Goal: Check status: Check status

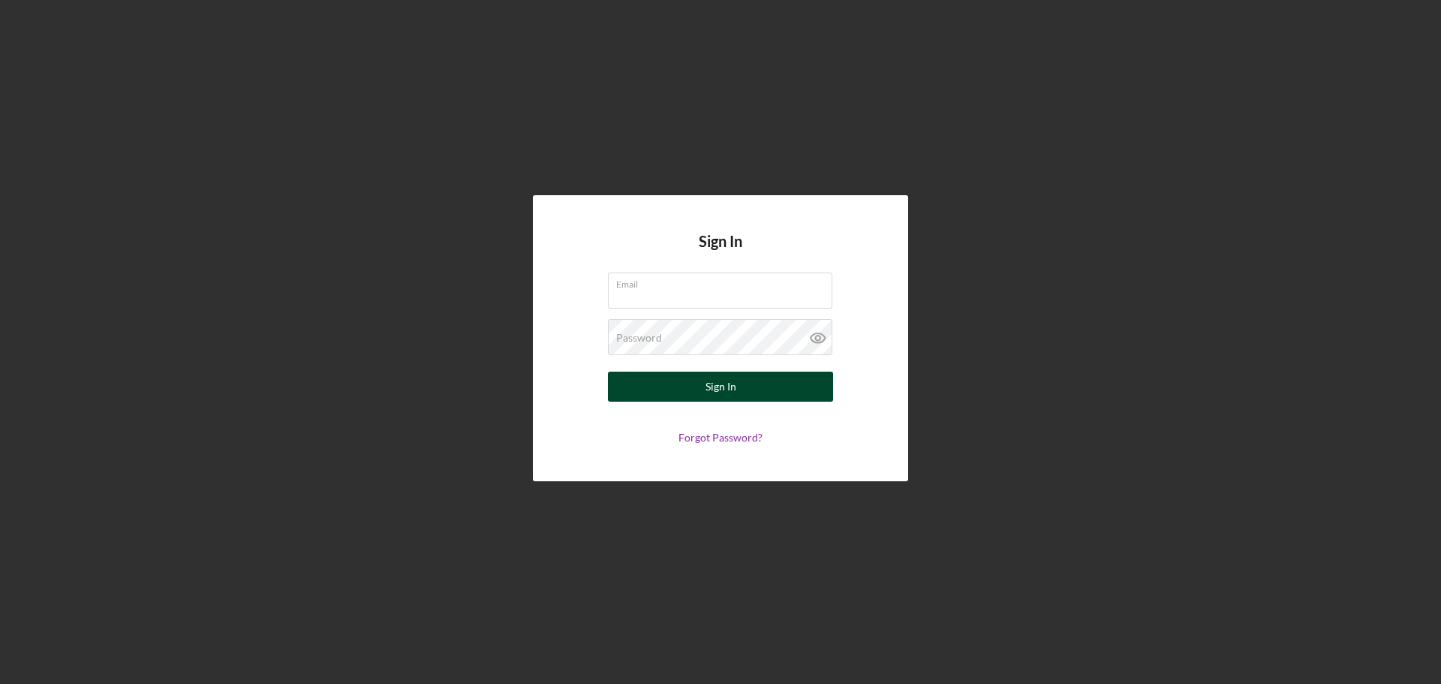
type input "[EMAIL_ADDRESS][DOMAIN_NAME]"
click at [743, 397] on button "Sign In" at bounding box center [720, 387] width 225 height 30
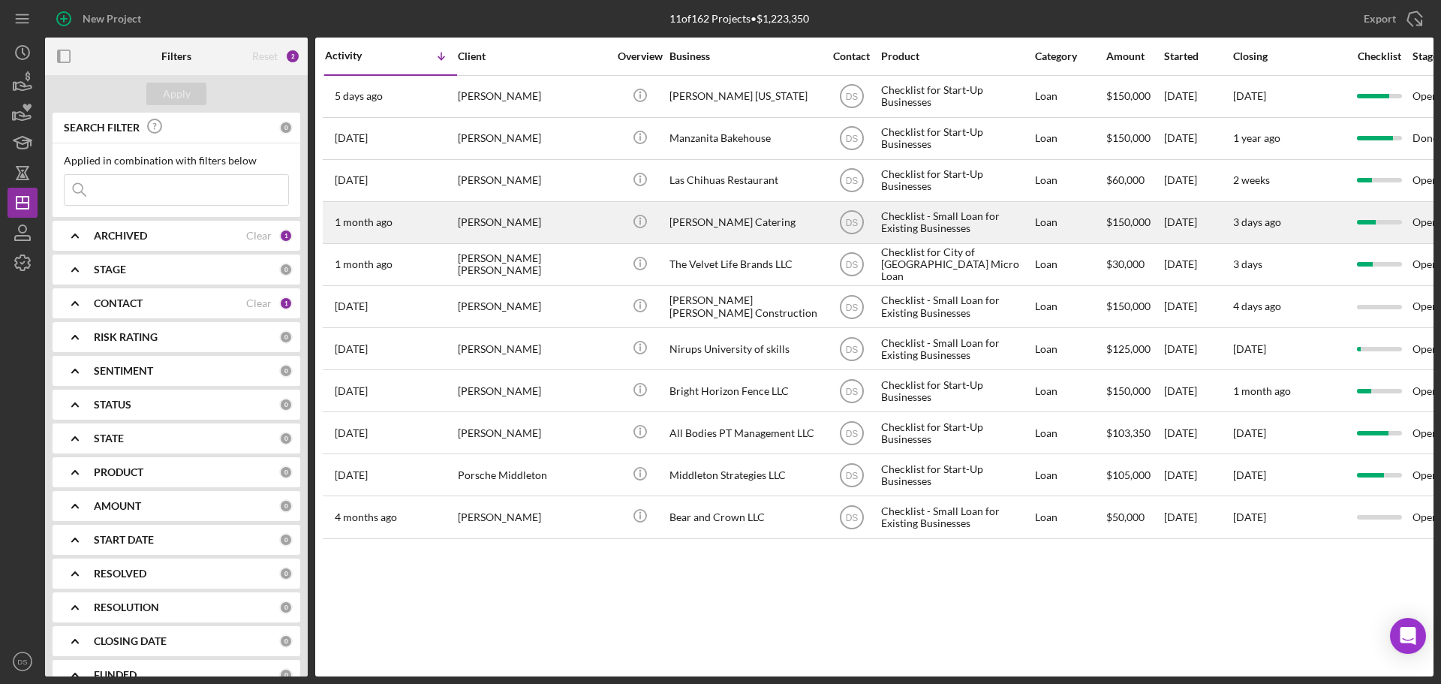
click at [549, 215] on div "[PERSON_NAME]" at bounding box center [533, 223] width 150 height 40
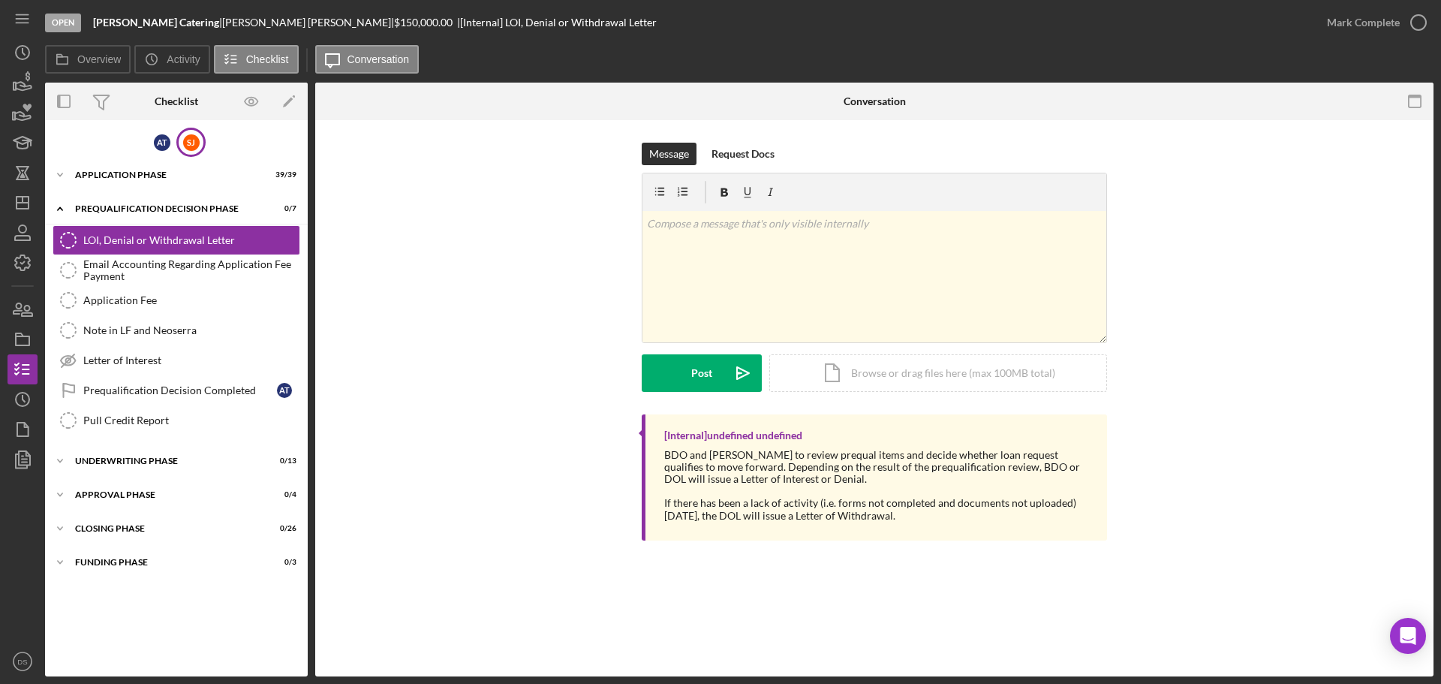
click at [196, 154] on div "[PERSON_NAME]" at bounding box center [190, 142] width 29 height 29
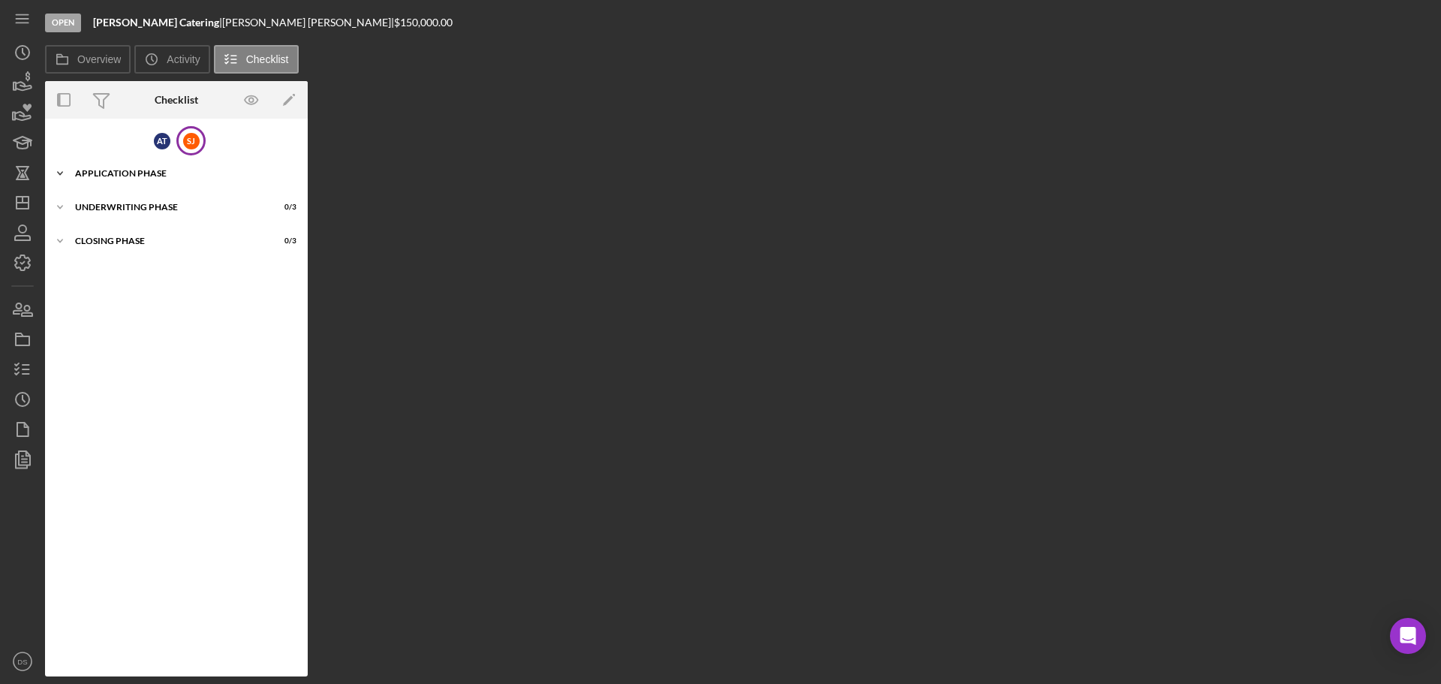
click at [132, 170] on div "Application Phase" at bounding box center [182, 173] width 214 height 9
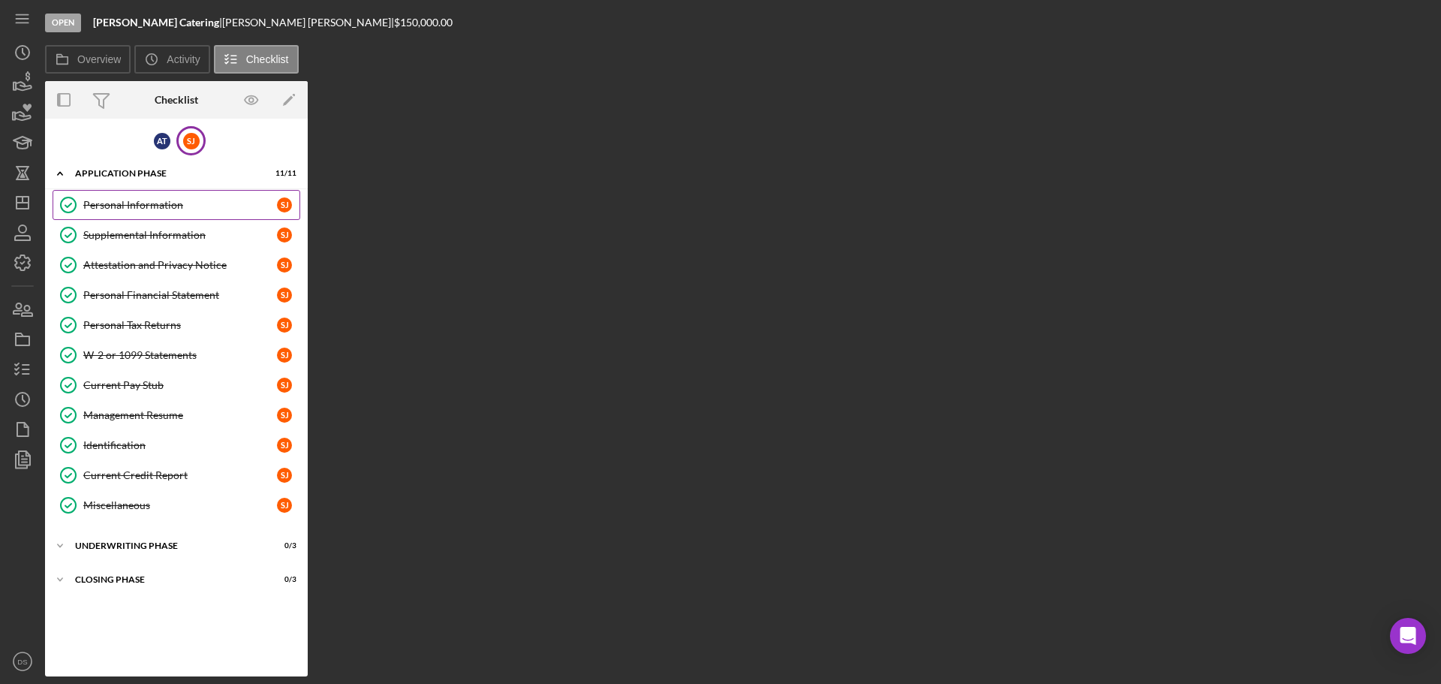
click at [174, 211] on div "Personal Information" at bounding box center [180, 205] width 194 height 12
